Goal: Navigation & Orientation: Understand site structure

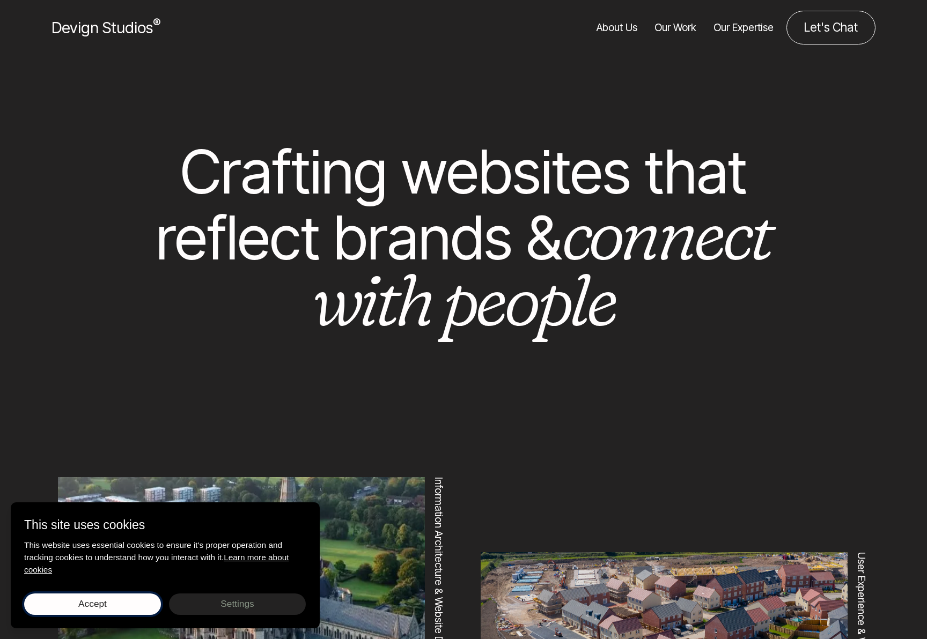
click at [99, 601] on span "Accept" at bounding box center [92, 603] width 28 height 11
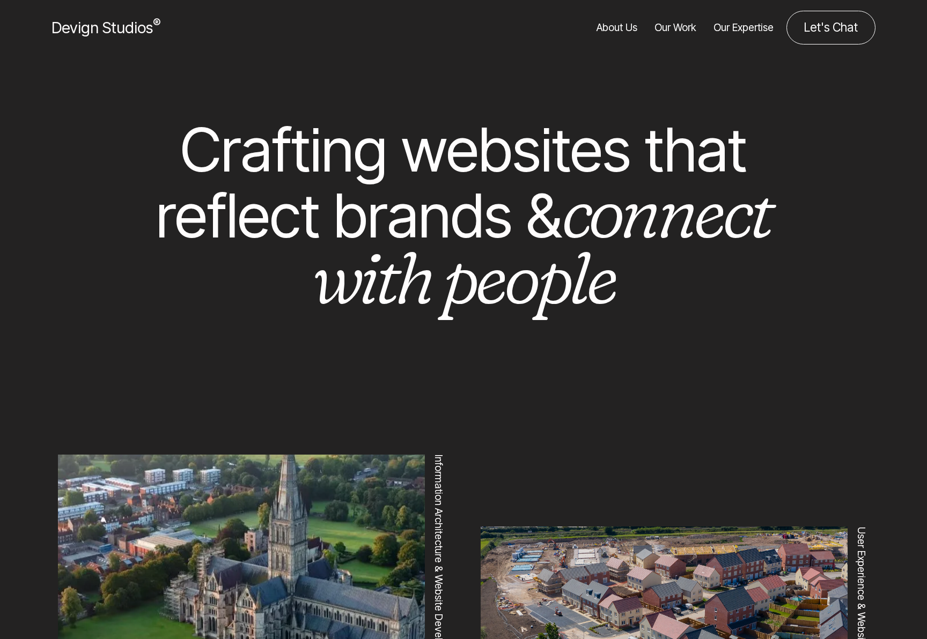
click at [678, 25] on link "Our Work" at bounding box center [675, 28] width 42 height 34
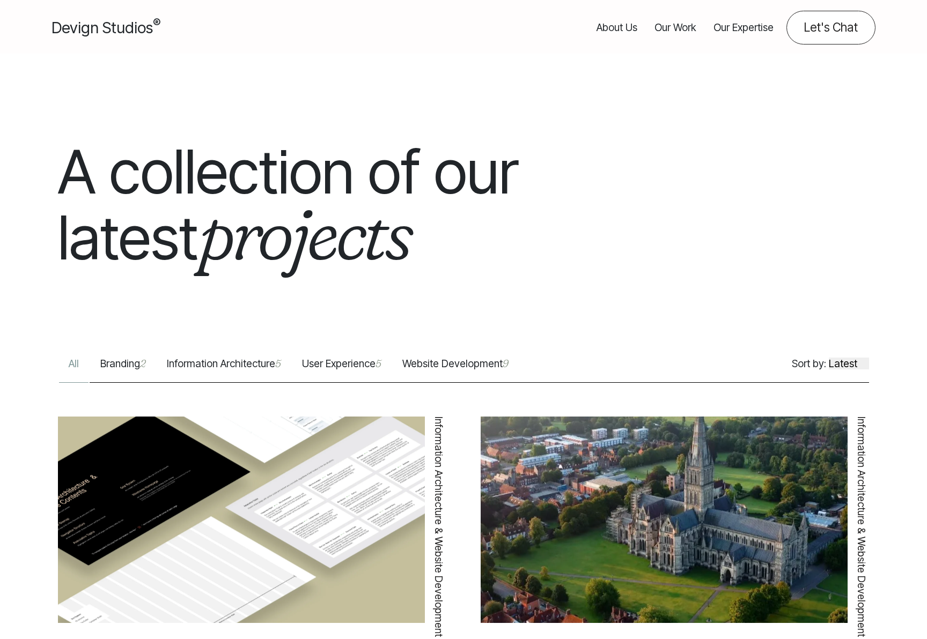
click at [614, 27] on link "About Us" at bounding box center [616, 28] width 41 height 34
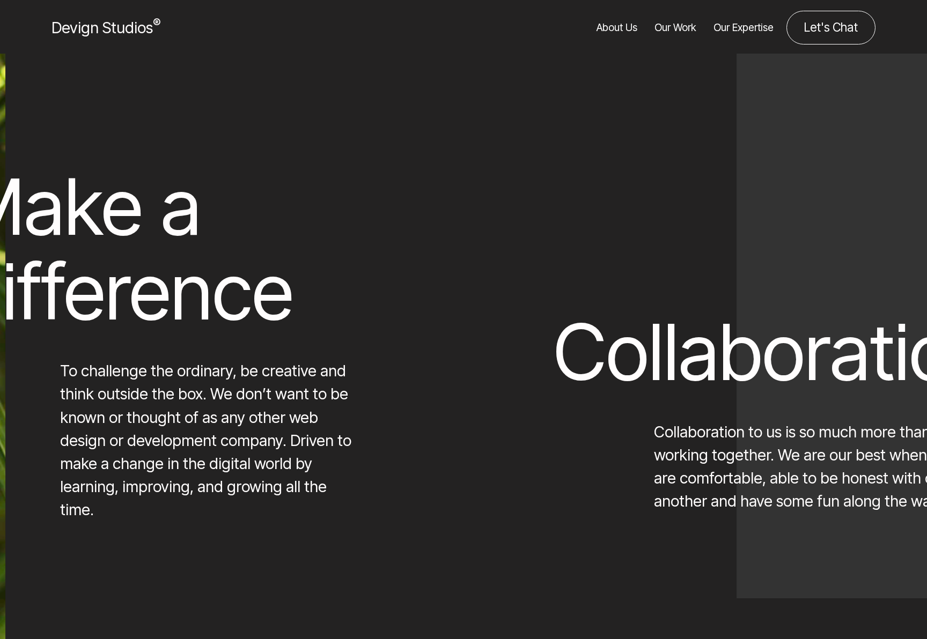
scroll to position [4337, 0]
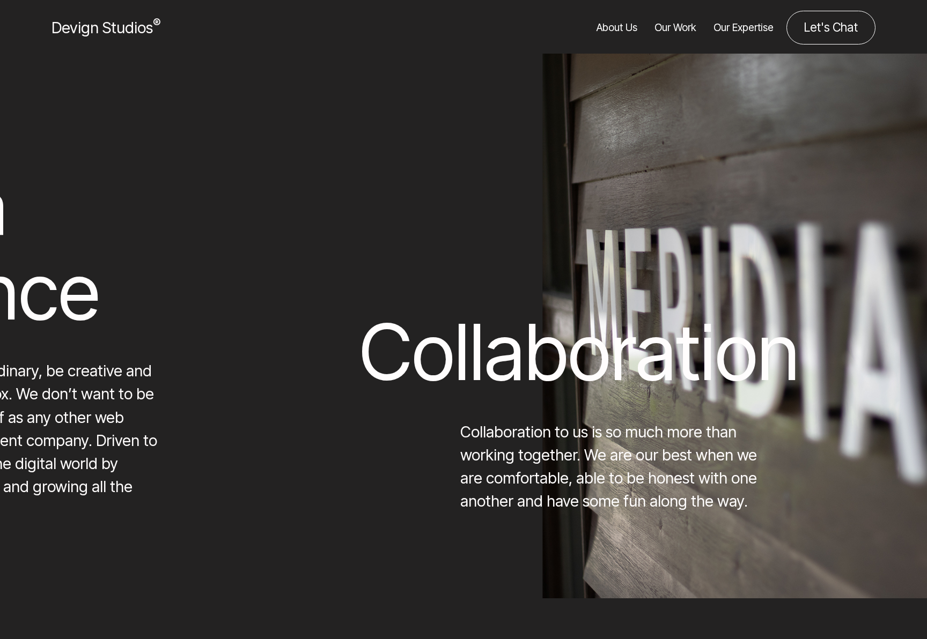
click at [701, 229] on div "Collaboration Collaboration to us is so much more than working together. We are…" at bounding box center [816, 343] width 914 height 340
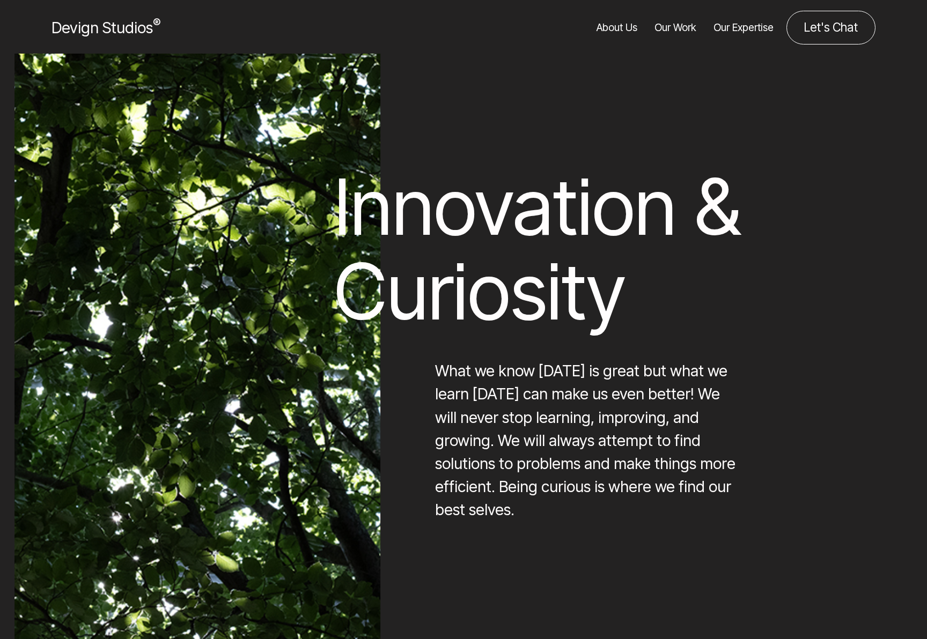
scroll to position [6224, 0]
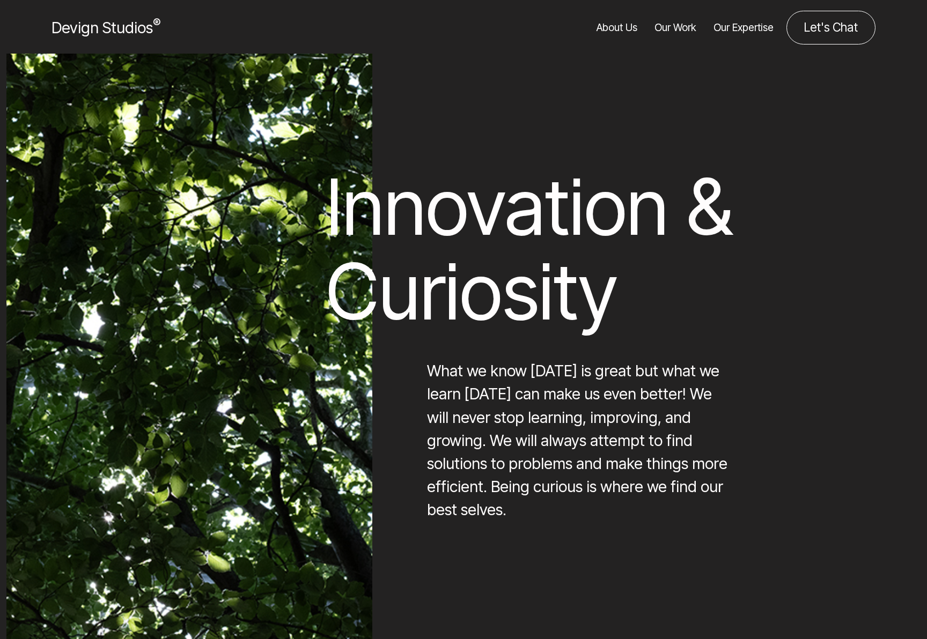
click at [841, 401] on div "Innovation & Curiosity What we know today is great but what we learn tomorrow c…" at bounding box center [623, 343] width 594 height 357
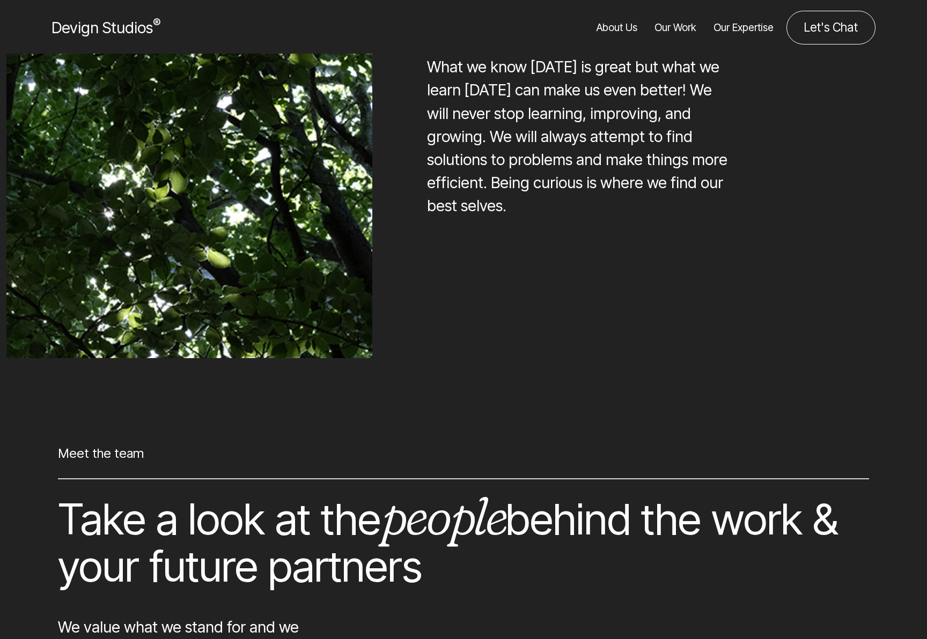
scroll to position [7015, 0]
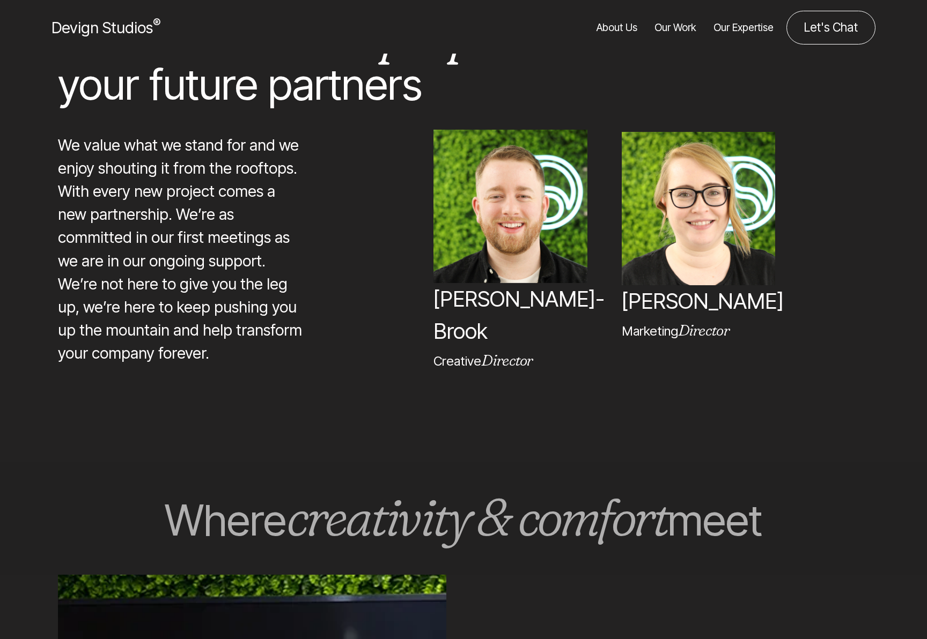
click at [514, 214] on img at bounding box center [509, 205] width 153 height 153
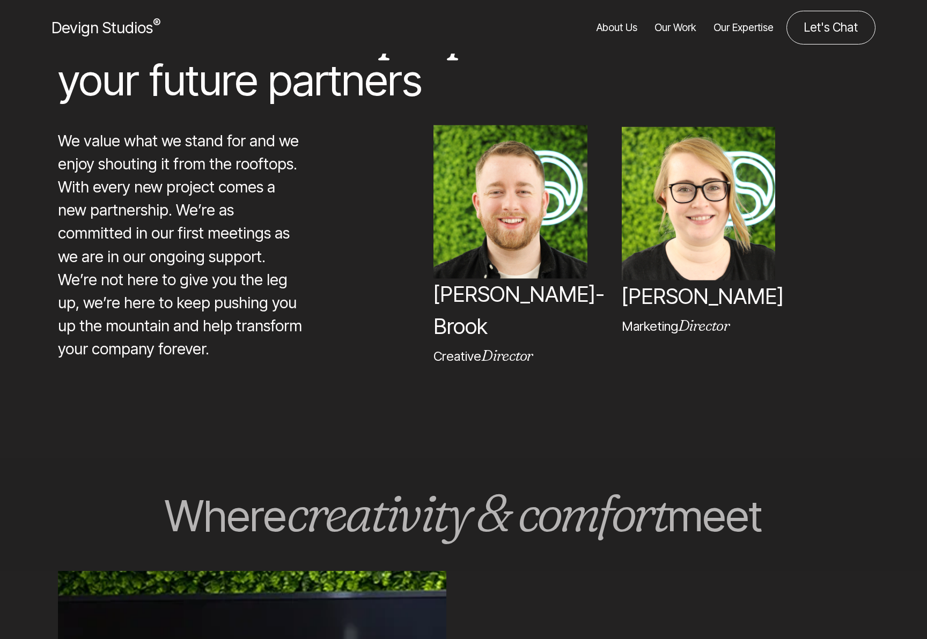
click at [673, 280] on p "[PERSON_NAME]" at bounding box center [698, 296] width 153 height 32
click at [480, 347] on p "Creative Director" at bounding box center [509, 356] width 153 height 19
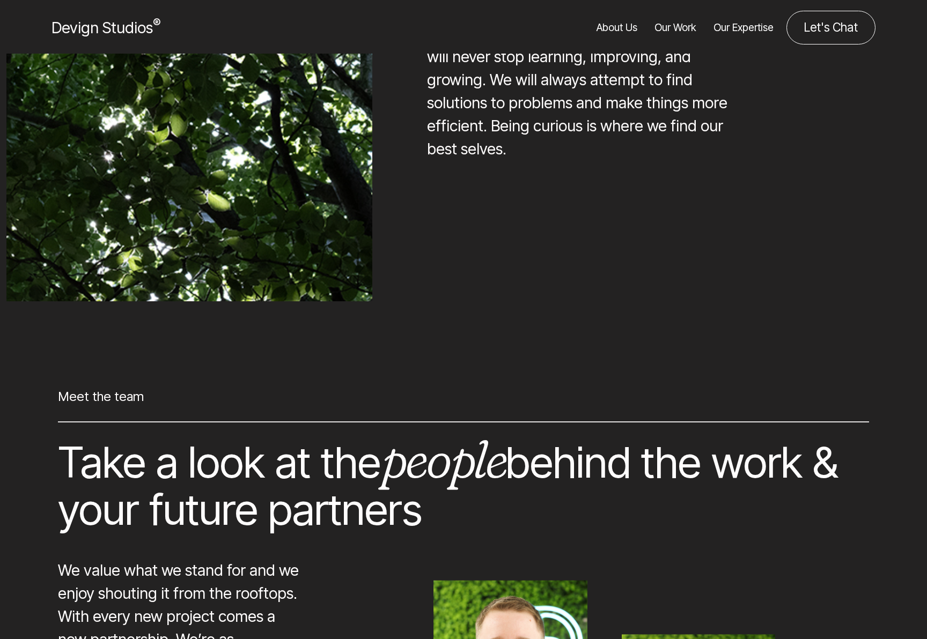
scroll to position [6966, 0]
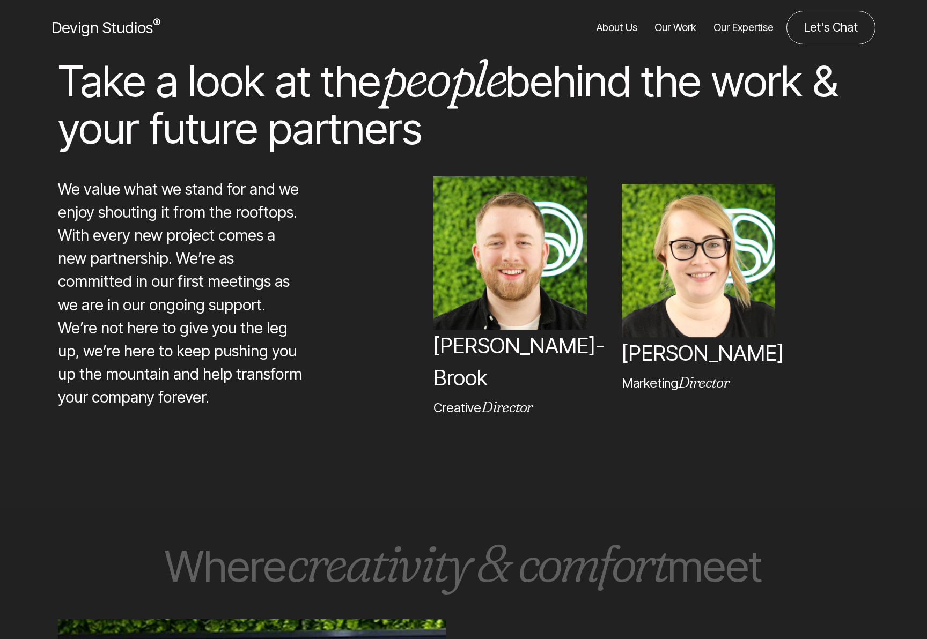
click at [714, 253] on img at bounding box center [698, 260] width 153 height 153
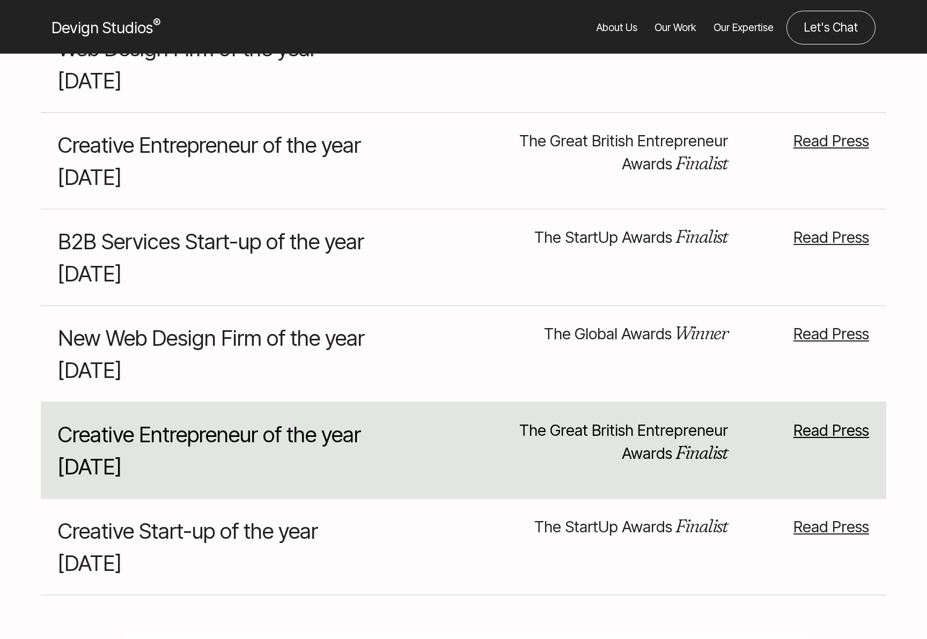
scroll to position [9611, 0]
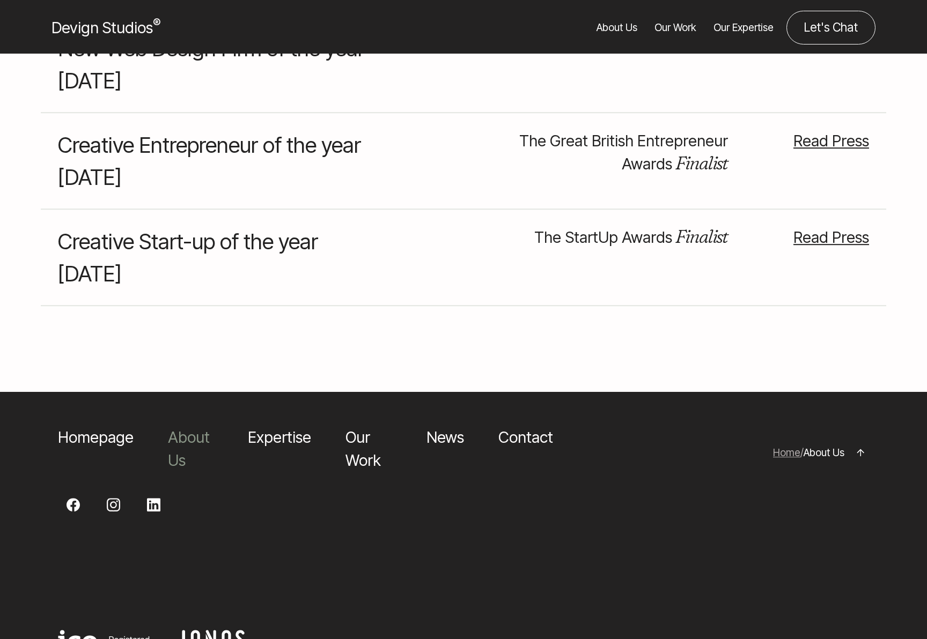
click at [189, 428] on link "About Us" at bounding box center [189, 449] width 42 height 42
